Goal: Obtain resource: Download file/media

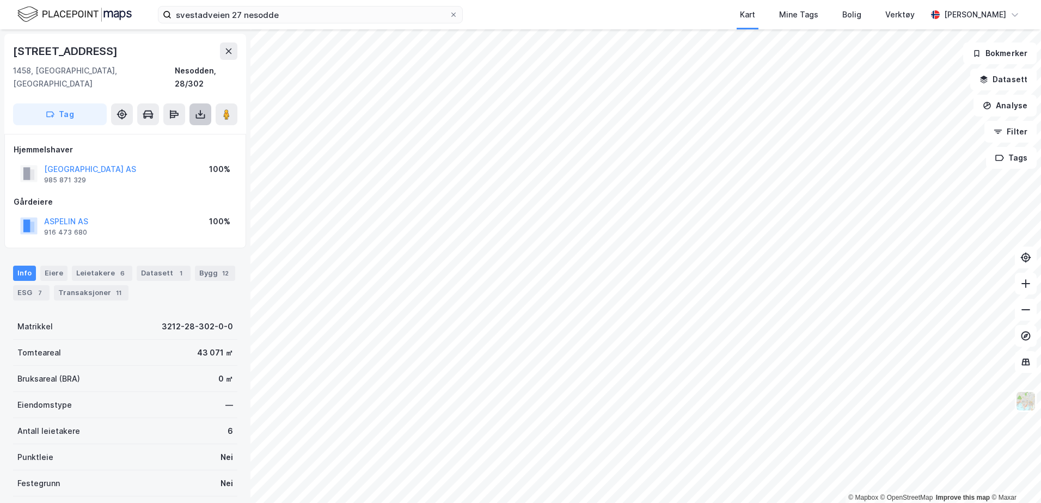
click at [206, 107] on button at bounding box center [201, 114] width 22 height 22
click at [171, 132] on div "Last ned grunnbok" at bounding box center [146, 136] width 63 height 9
